Goal: Navigation & Orientation: Find specific page/section

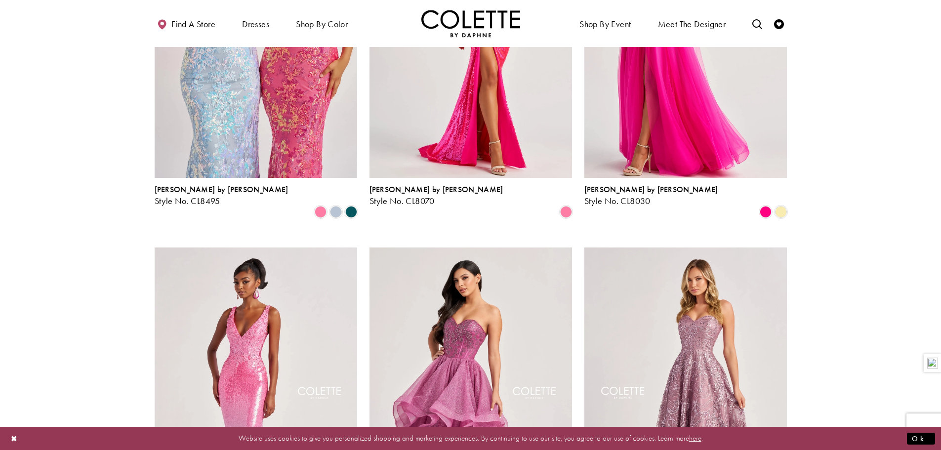
scroll to position [1037, 0]
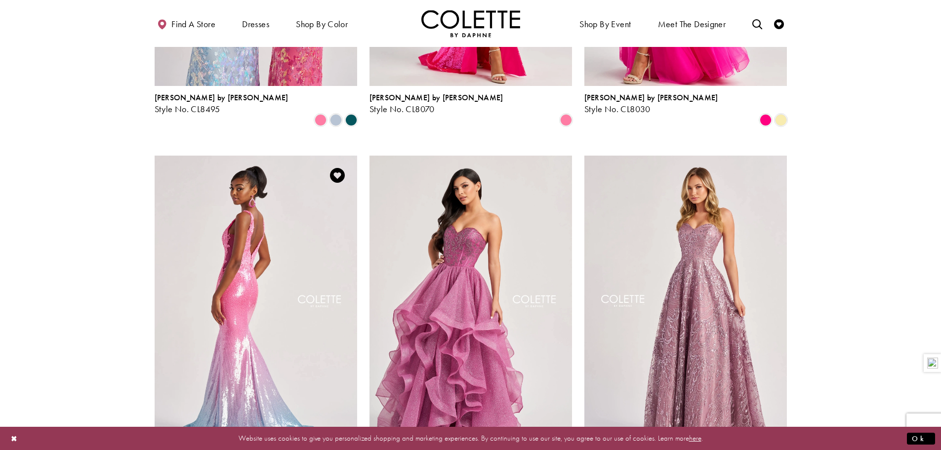
click at [234, 273] on img "Visit Colette by Daphne Style No. CL8605 Page" at bounding box center [256, 303] width 202 height 294
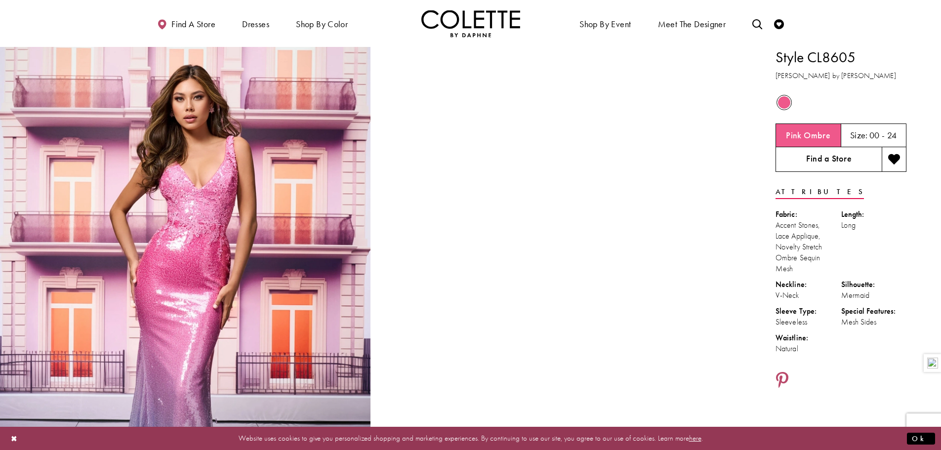
click at [834, 156] on link "Find a Store" at bounding box center [828, 159] width 106 height 25
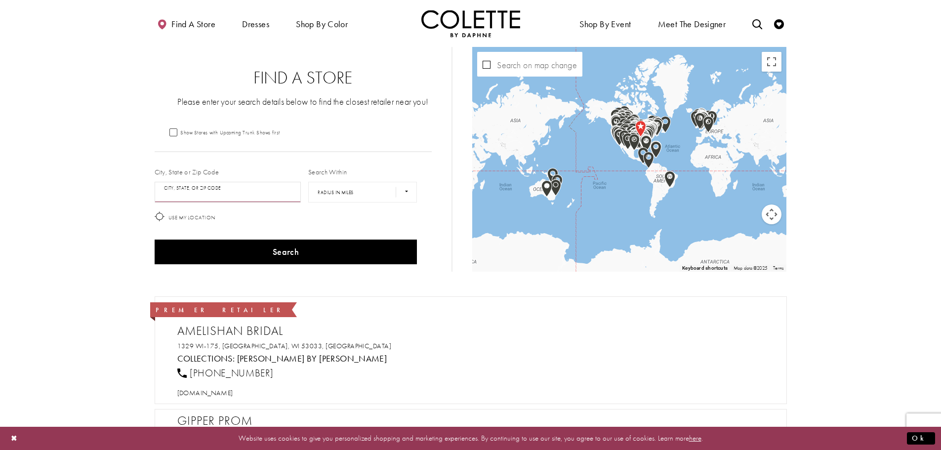
click at [234, 193] on input "City, State, or ZIP Code" at bounding box center [228, 192] width 147 height 21
click at [155, 239] on button "Search" at bounding box center [286, 251] width 263 height 25
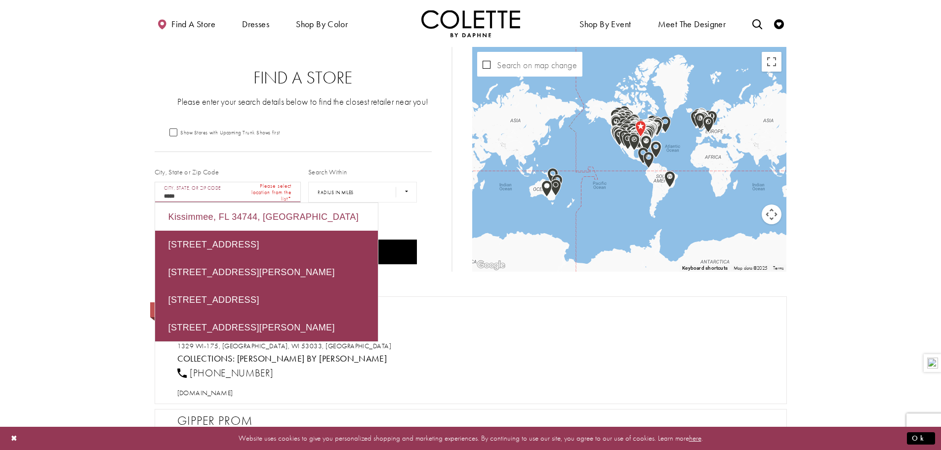
click at [216, 219] on div "Kissimmee, FL 34744, USA" at bounding box center [266, 217] width 223 height 28
type input "**********"
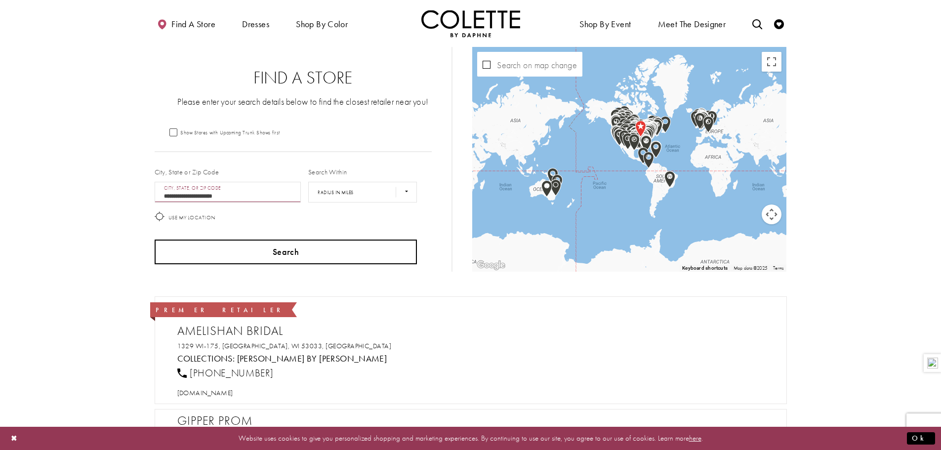
click at [298, 251] on button "Search" at bounding box center [286, 251] width 263 height 25
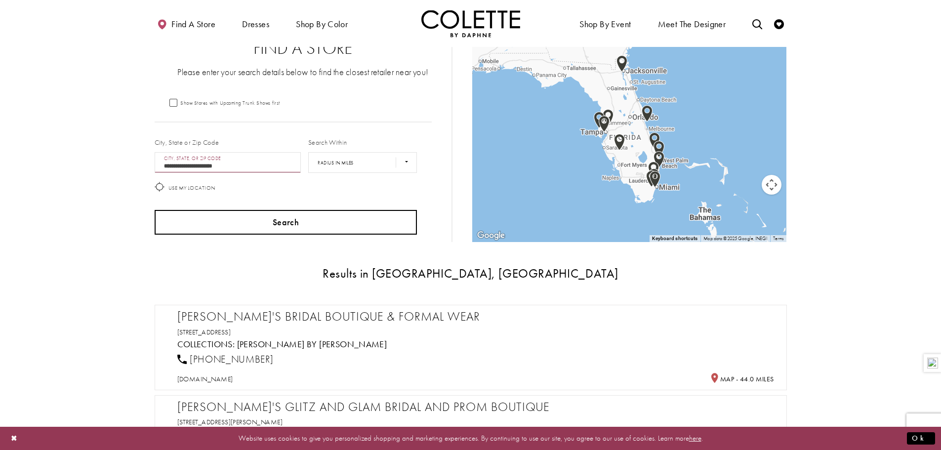
scroll to position [198, 0]
